Goal: Task Accomplishment & Management: Use online tool/utility

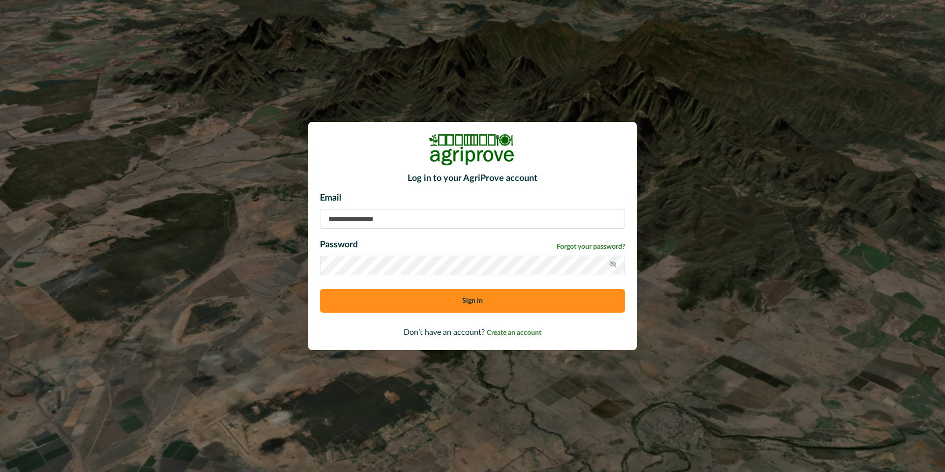
click at [344, 217] on input at bounding box center [472, 219] width 305 height 20
type input "**********"
click at [403, 309] on button "Sign in" at bounding box center [472, 301] width 305 height 24
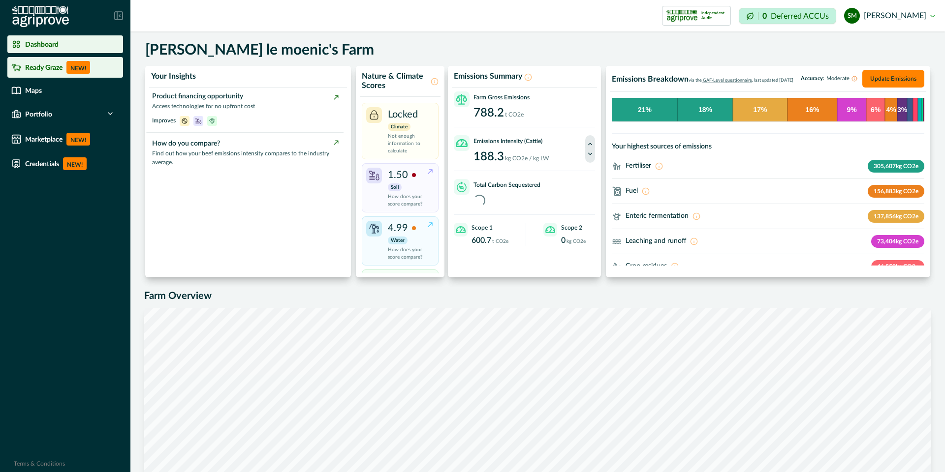
click at [35, 67] on p "Ready Graze" at bounding box center [43, 67] width 37 height 8
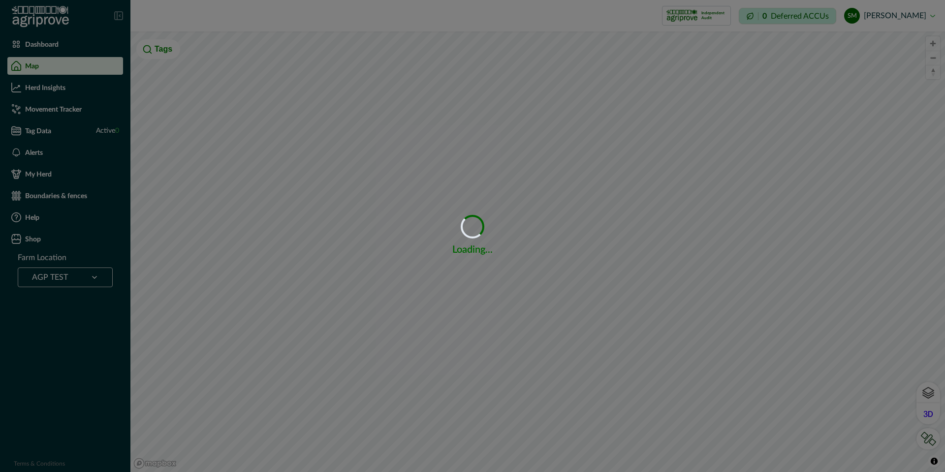
click at [94, 276] on div "Loading... Loading..." at bounding box center [472, 236] width 945 height 472
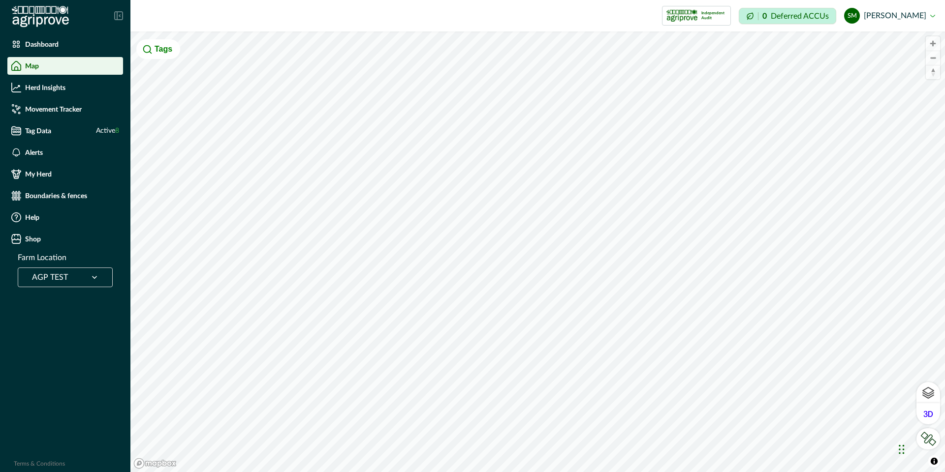
click at [93, 277] on icon at bounding box center [94, 277] width 5 height 3
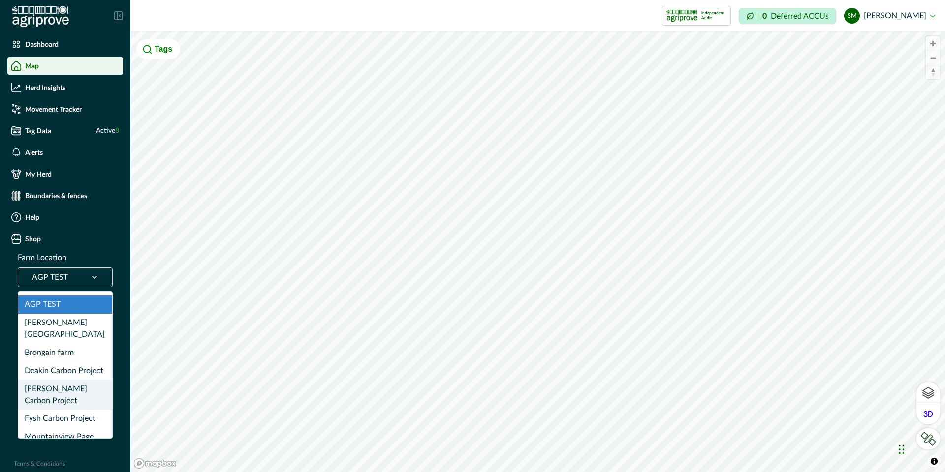
scroll to position [10, 0]
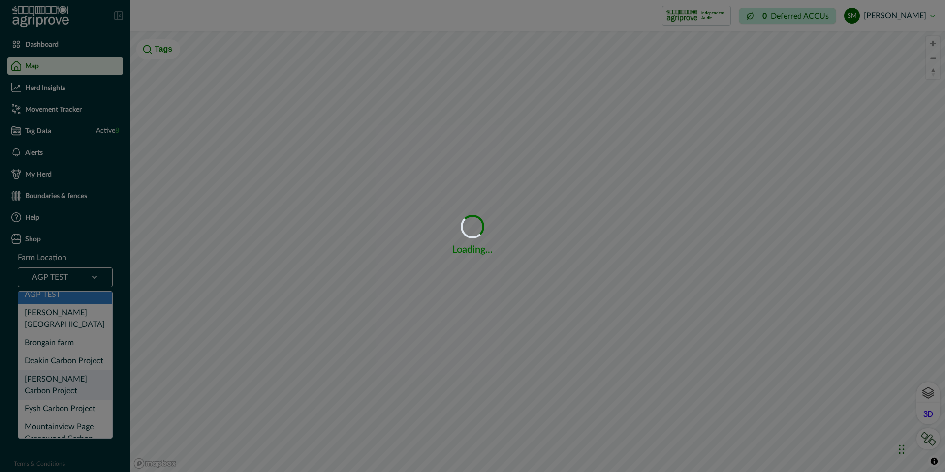
click at [78, 352] on div "Loading... Loading..." at bounding box center [472, 236] width 945 height 472
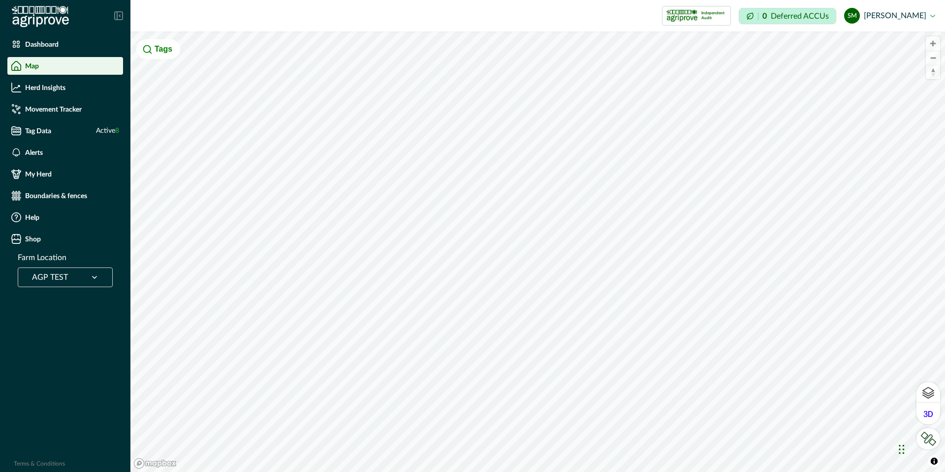
click at [95, 277] on icon at bounding box center [95, 278] width 10 height 10
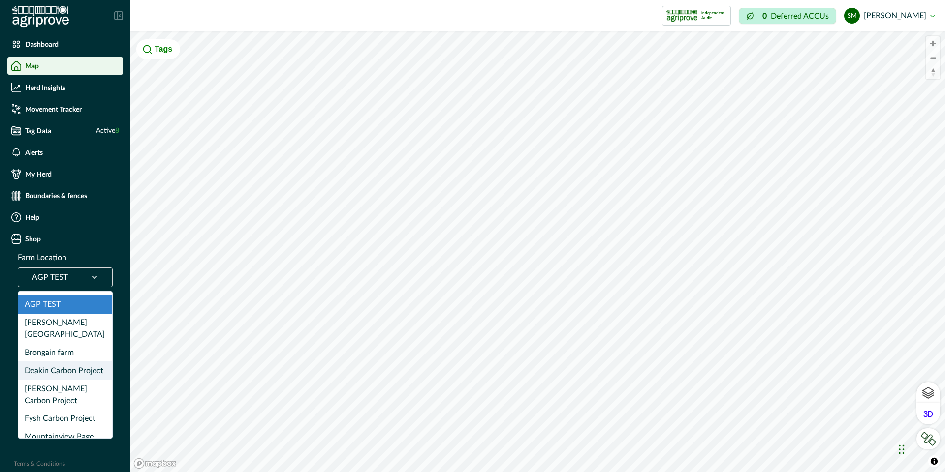
click at [63, 362] on div "Deakin Carbon Project" at bounding box center [65, 371] width 94 height 18
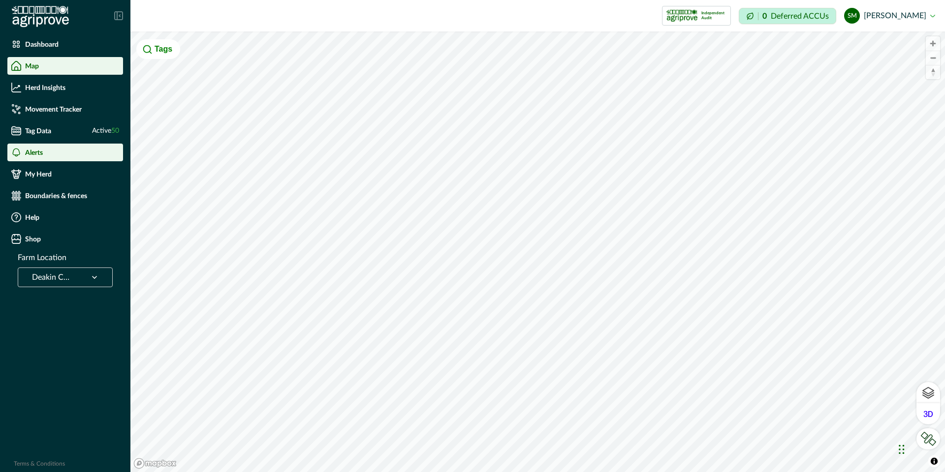
click at [48, 153] on div "Alerts" at bounding box center [65, 153] width 108 height 10
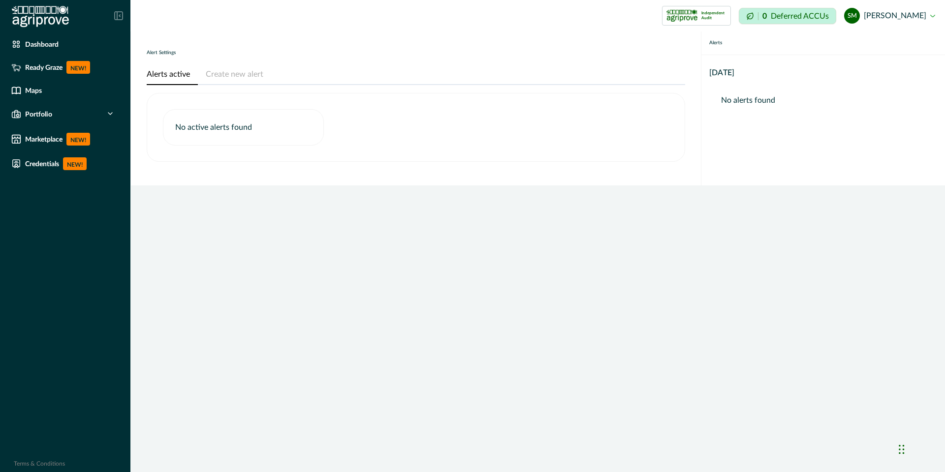
click at [237, 74] on button "Create new alert" at bounding box center [234, 74] width 73 height 21
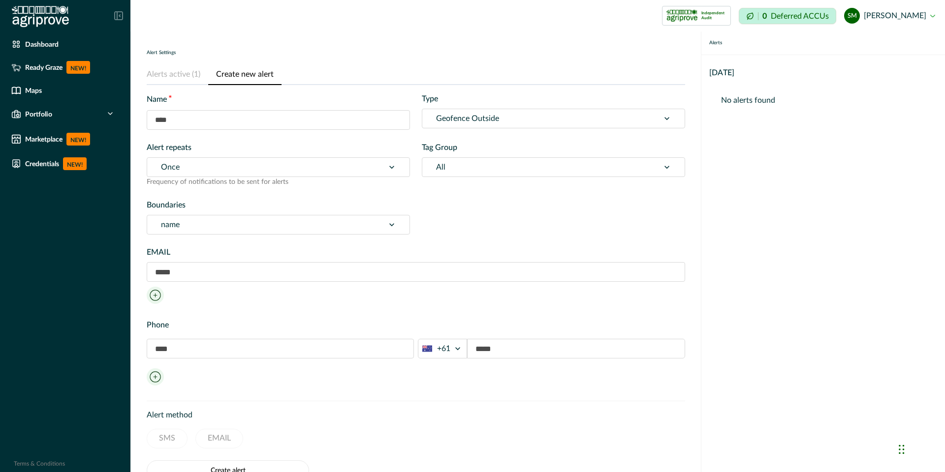
click at [392, 224] on icon at bounding box center [392, 225] width 10 height 10
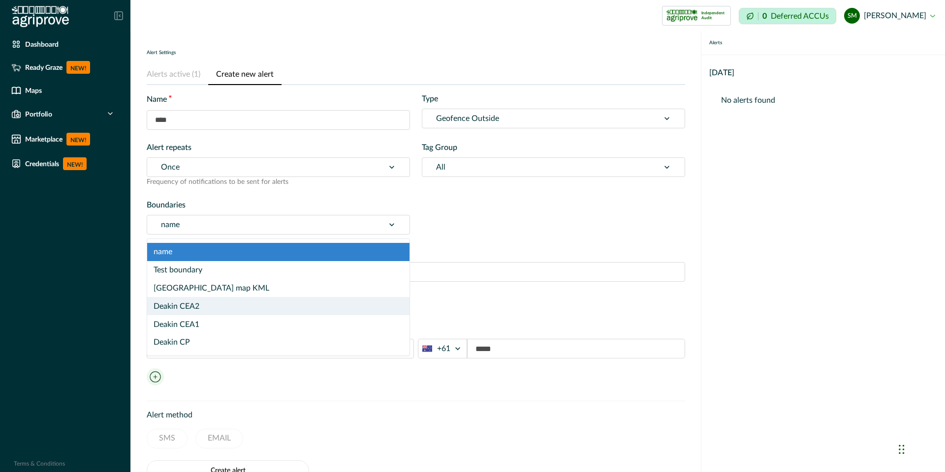
click at [336, 300] on div "Deakin CEA2" at bounding box center [278, 306] width 262 height 18
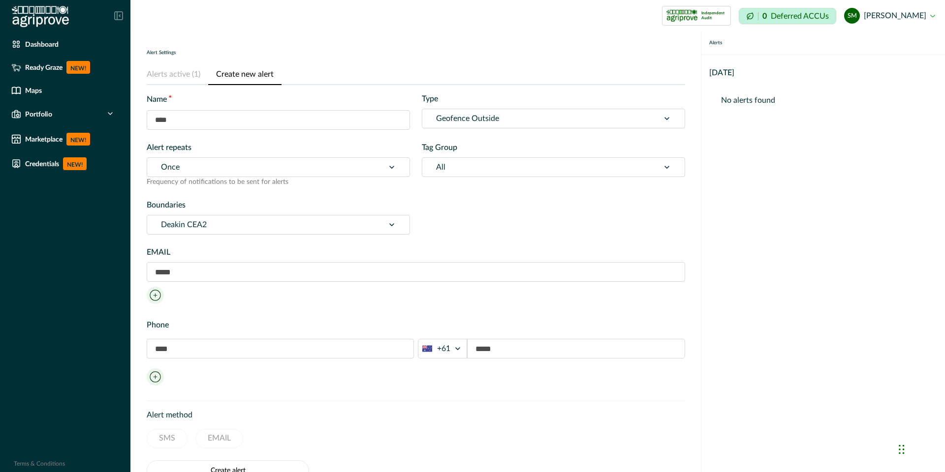
click at [370, 221] on div "Deakin CEA2" at bounding box center [265, 225] width 227 height 16
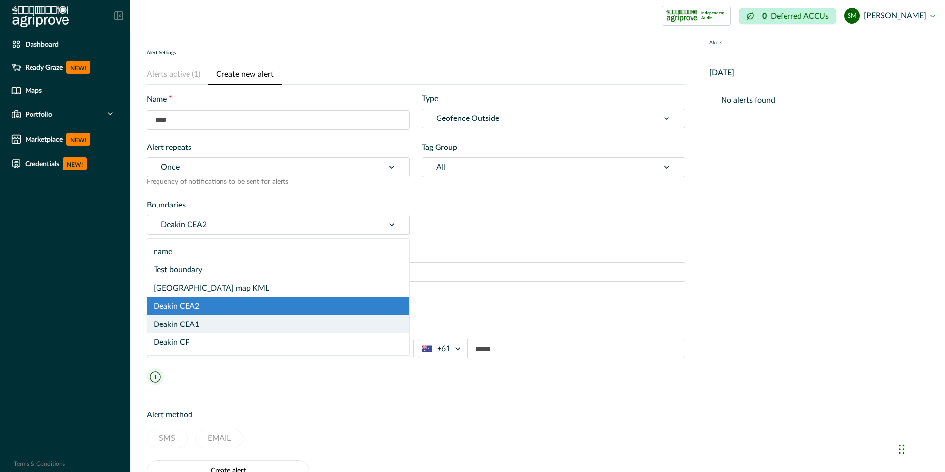
click at [323, 322] on div "Deakin CEA1" at bounding box center [278, 324] width 262 height 18
